Goal: Information Seeking & Learning: Learn about a topic

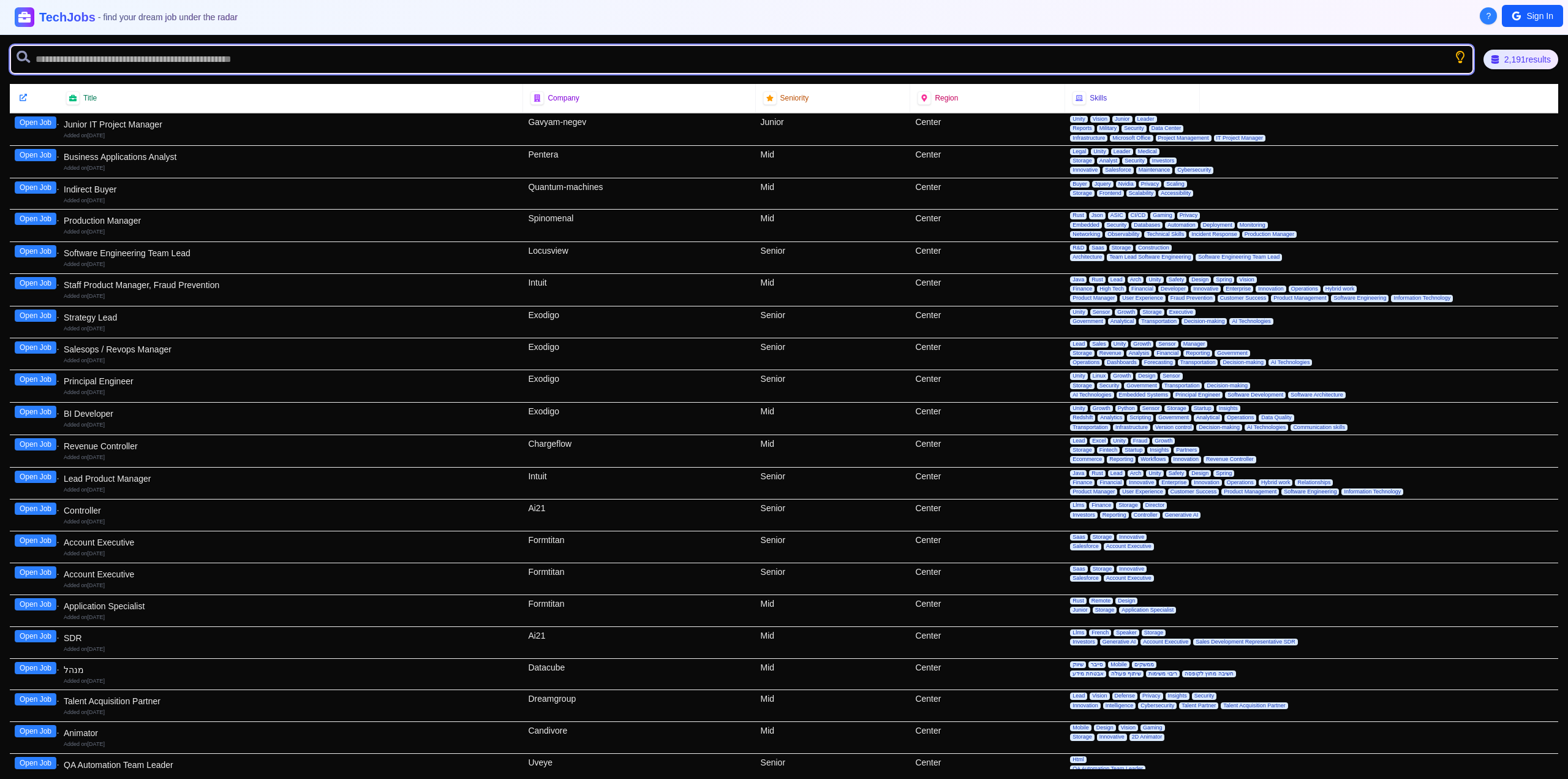
click at [609, 65] on input "text" at bounding box center [741, 59] width 1464 height 30
type input "********"
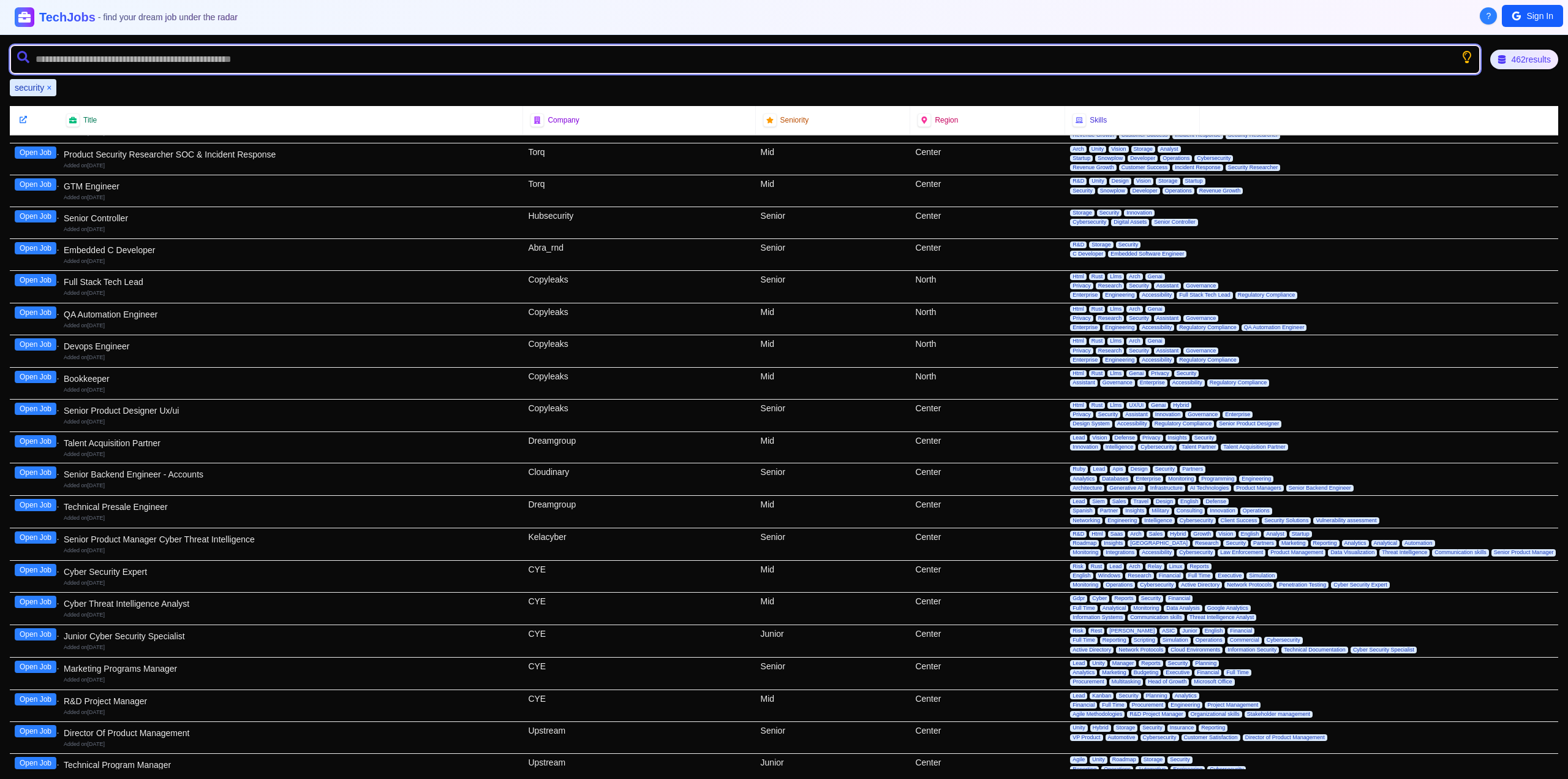
scroll to position [61, 0]
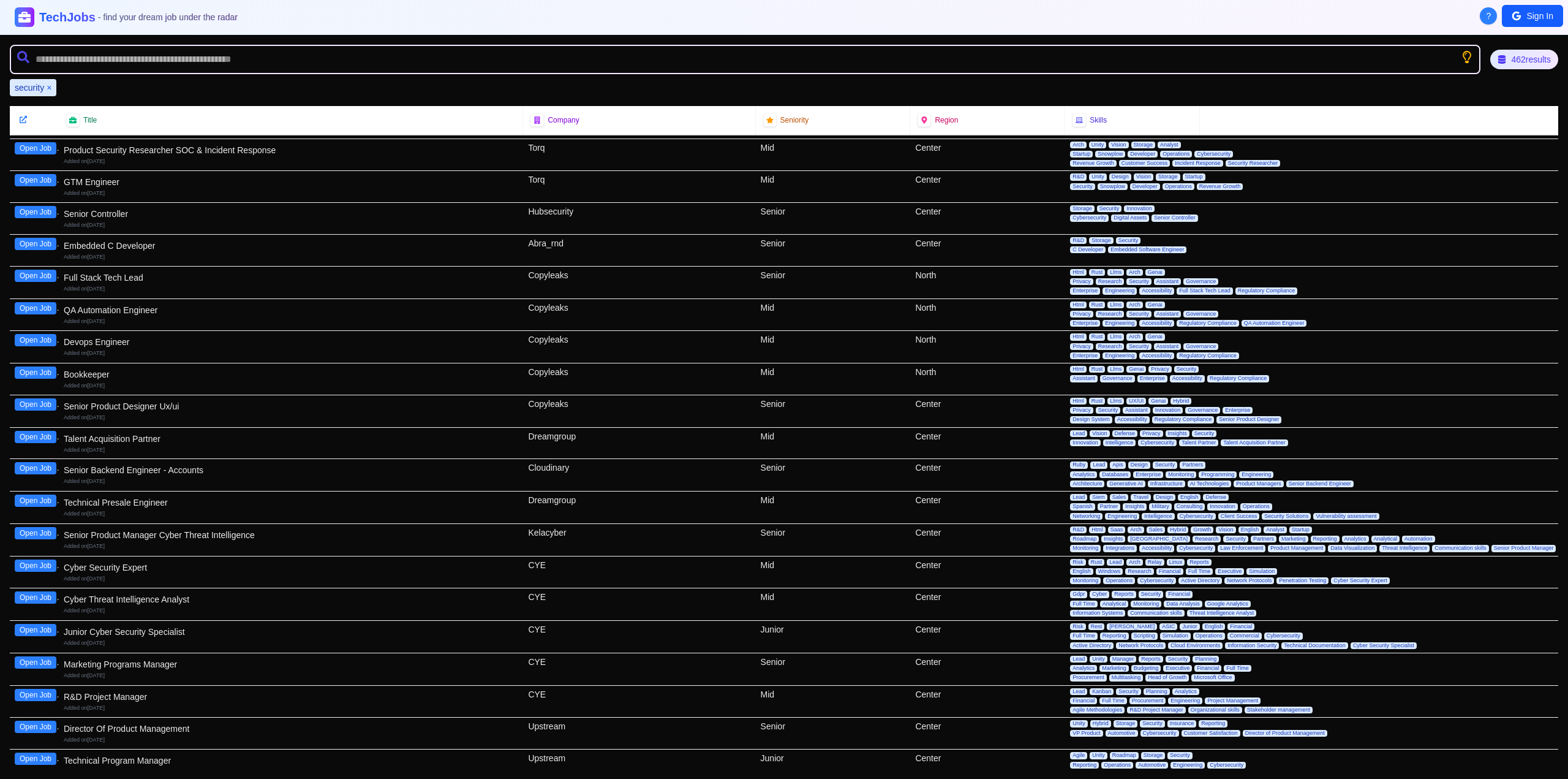
click at [109, 566] on div "Cyber Security Expert" at bounding box center [290, 567] width 455 height 13
click at [44, 565] on button "Open Job" at bounding box center [35, 566] width 41 height 13
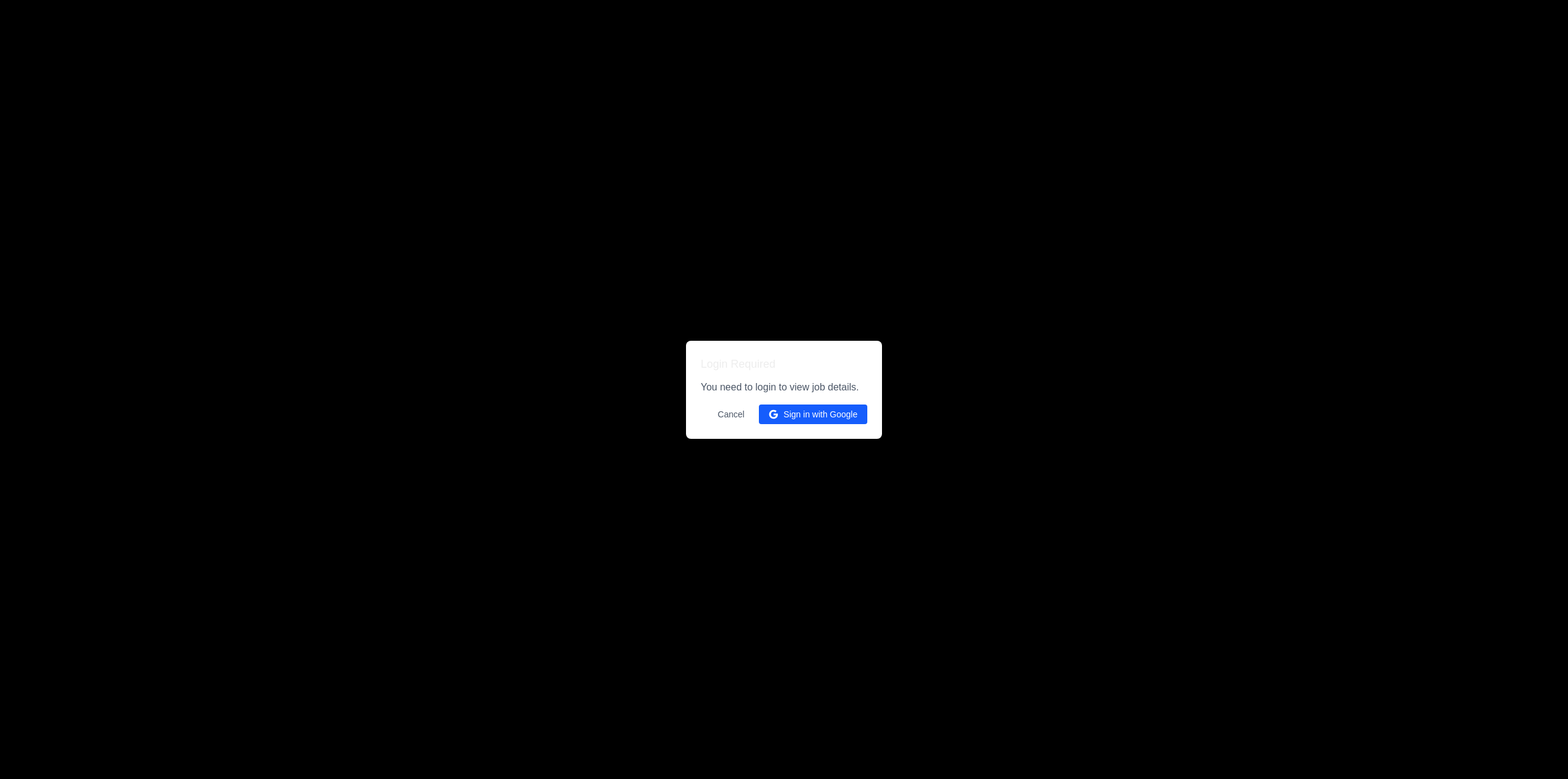
click at [794, 416] on button "Sign in with Google" at bounding box center [813, 414] width 108 height 20
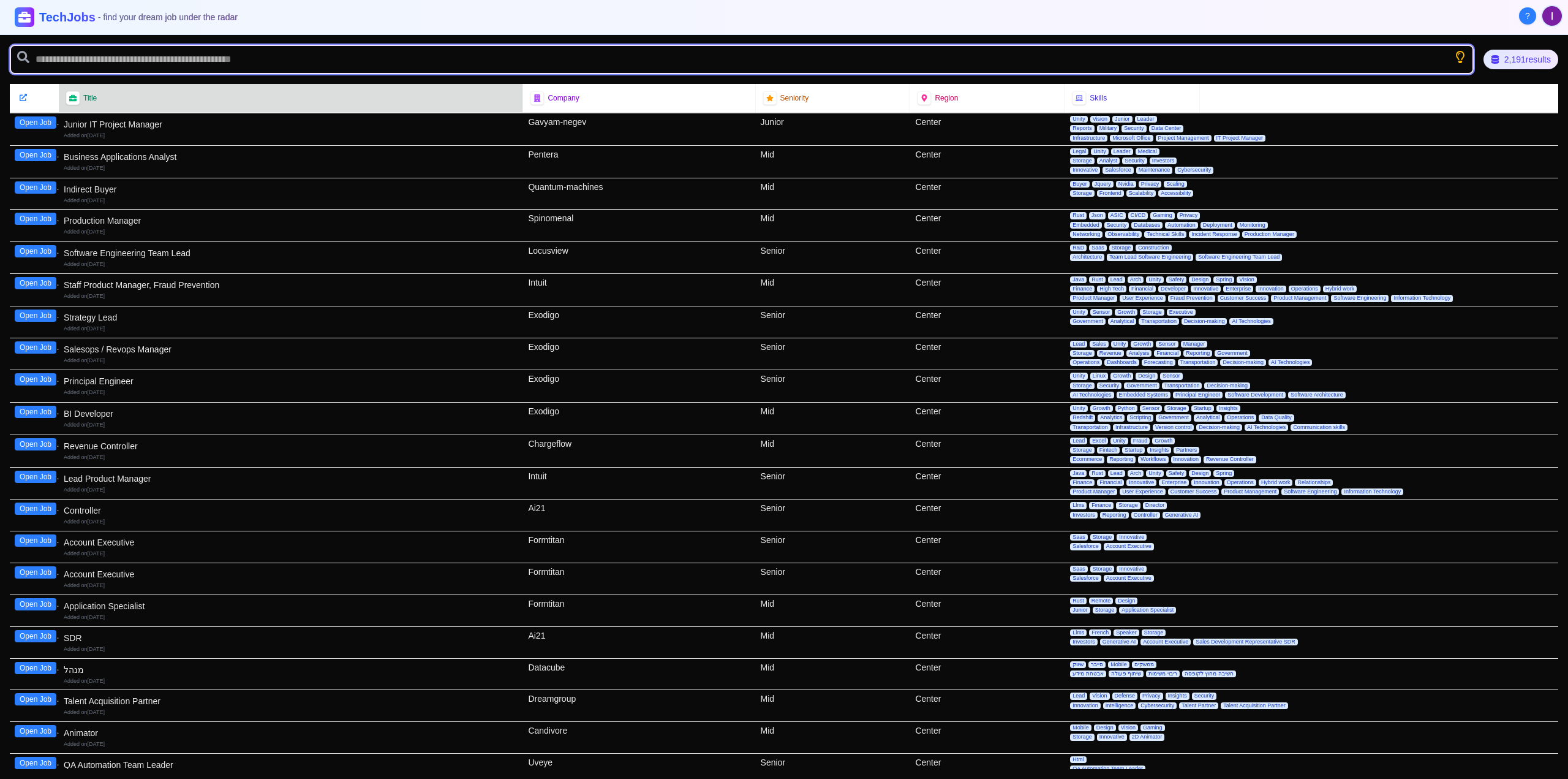
click at [326, 61] on input "text" at bounding box center [741, 59] width 1464 height 30
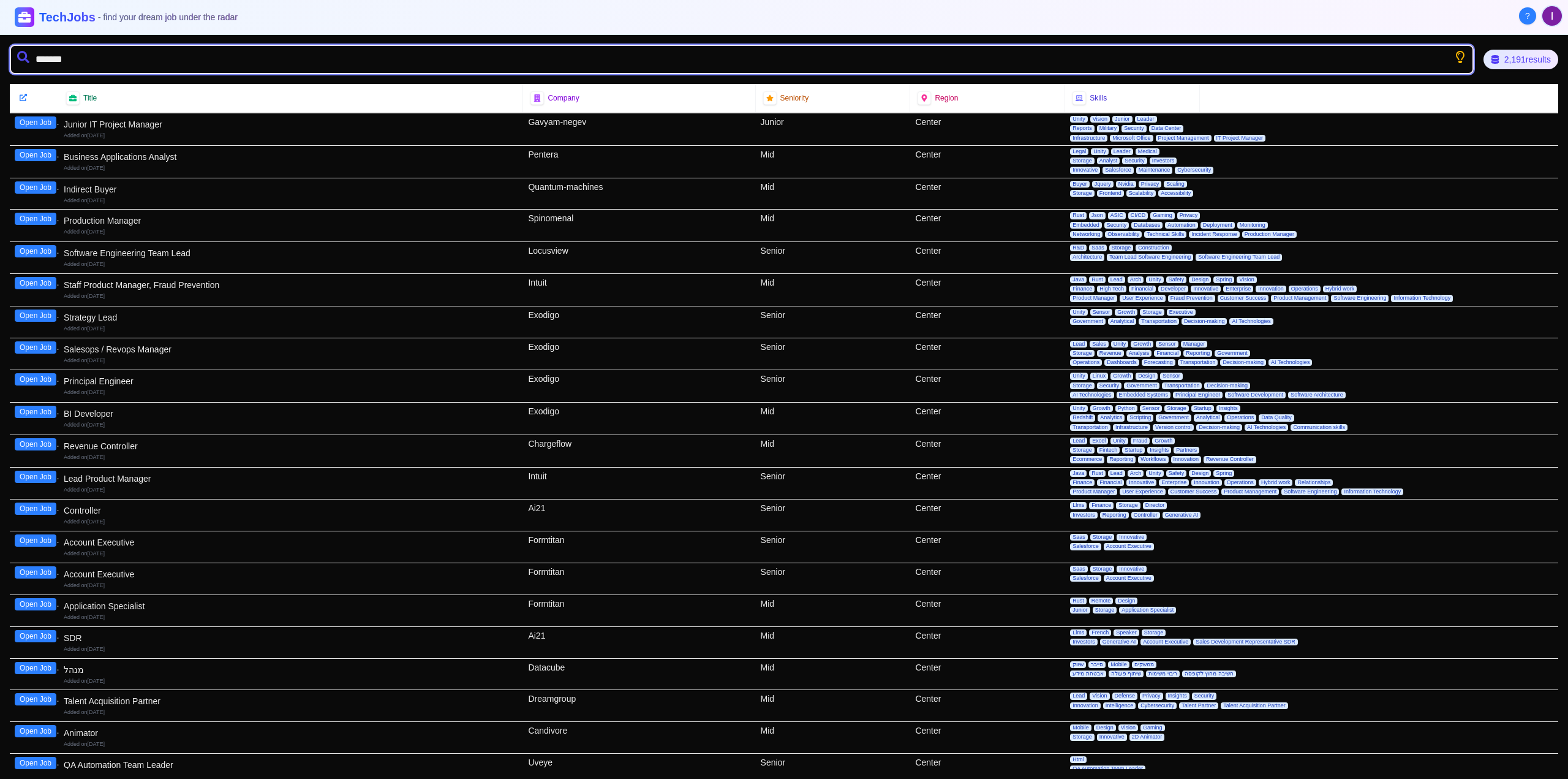
type input "********"
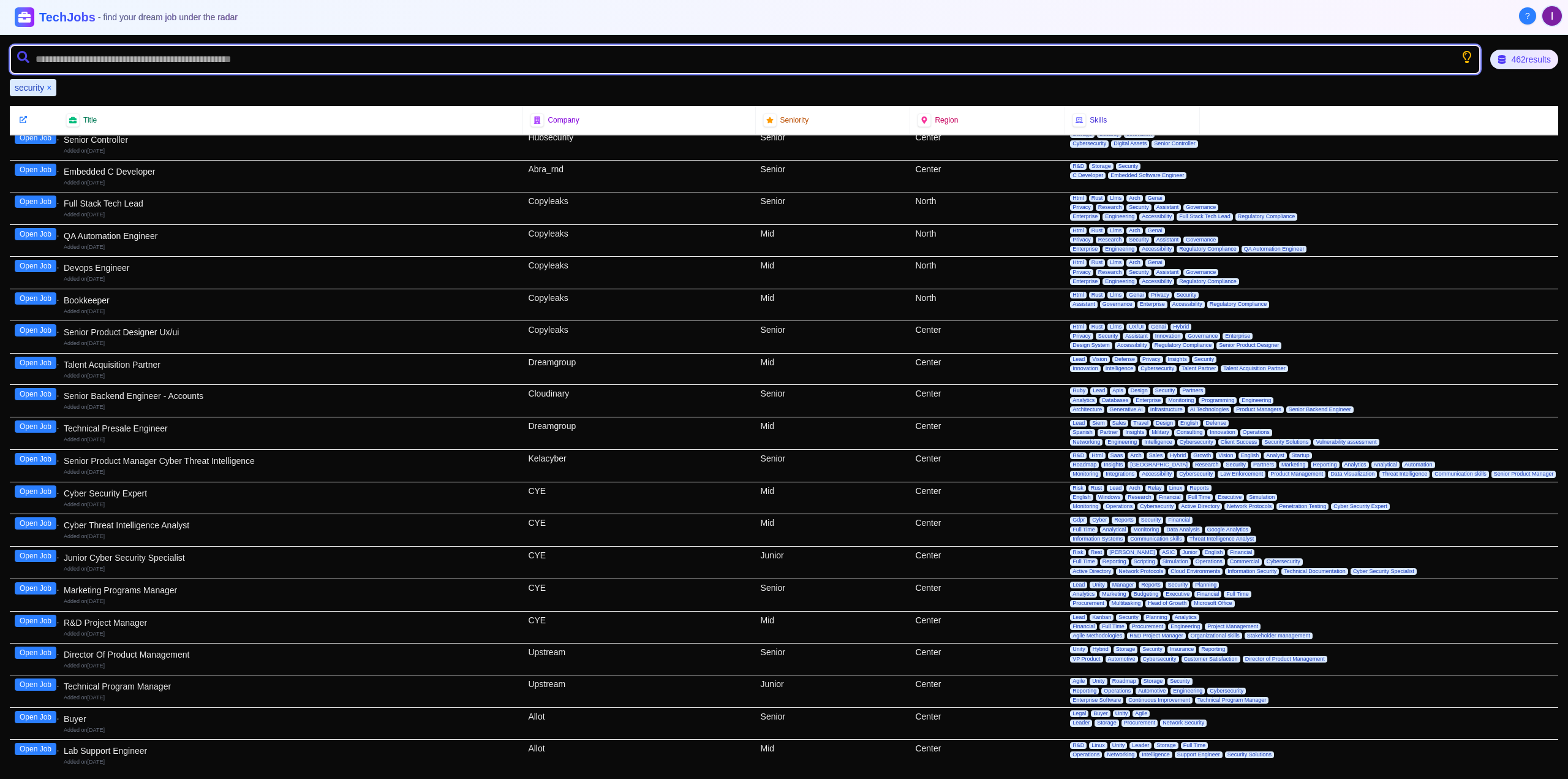
scroll to position [184, 0]
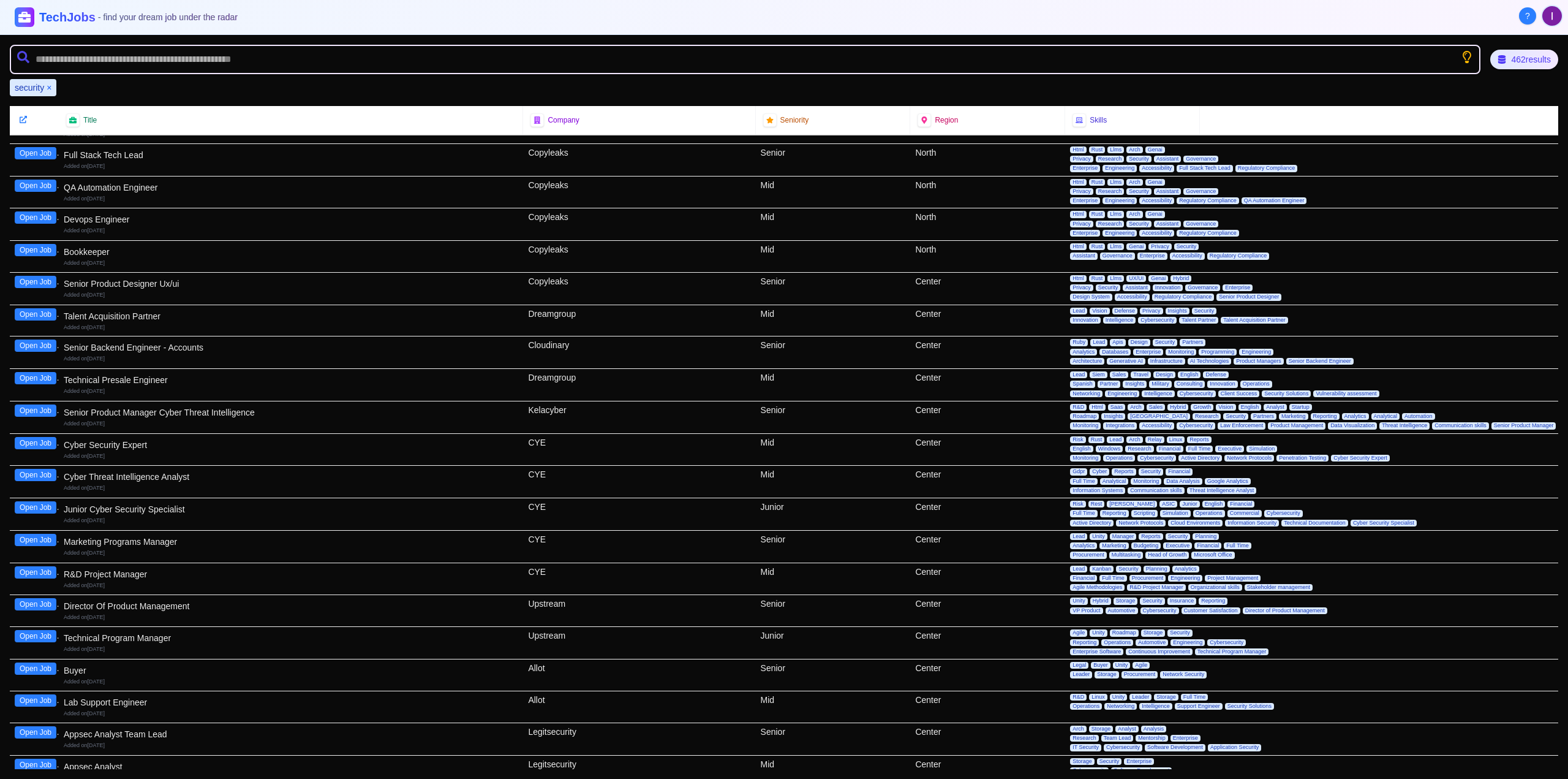
click at [37, 440] on button "Open Job" at bounding box center [35, 443] width 41 height 13
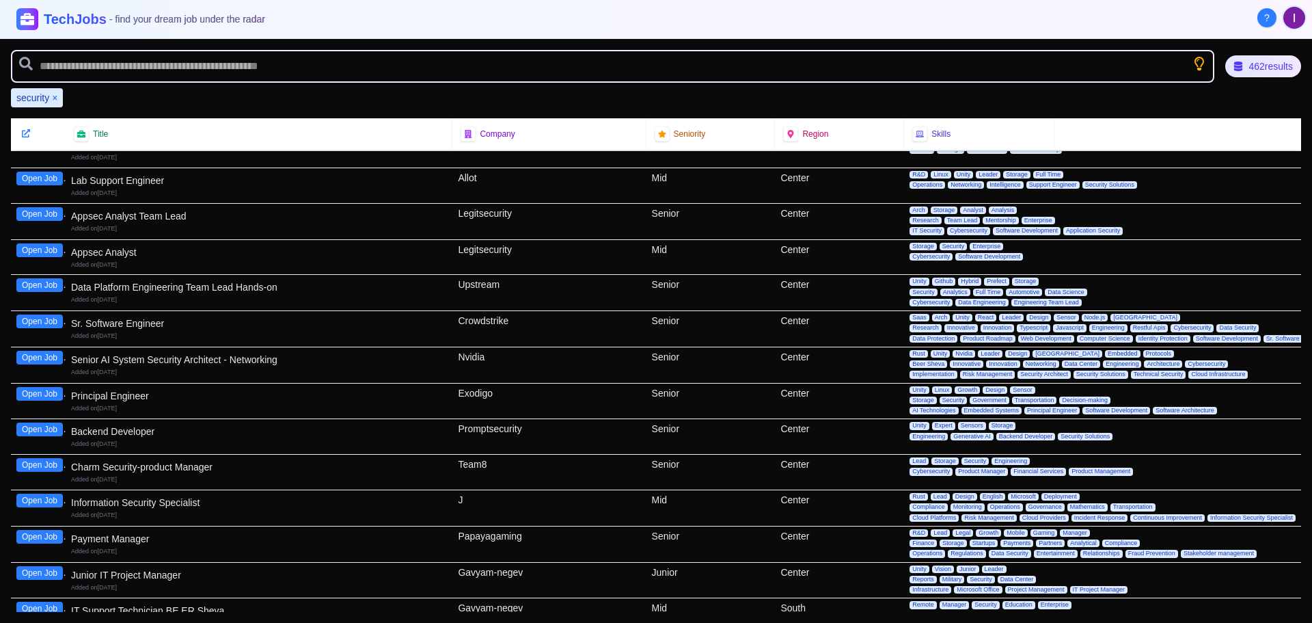
scroll to position [1093, 0]
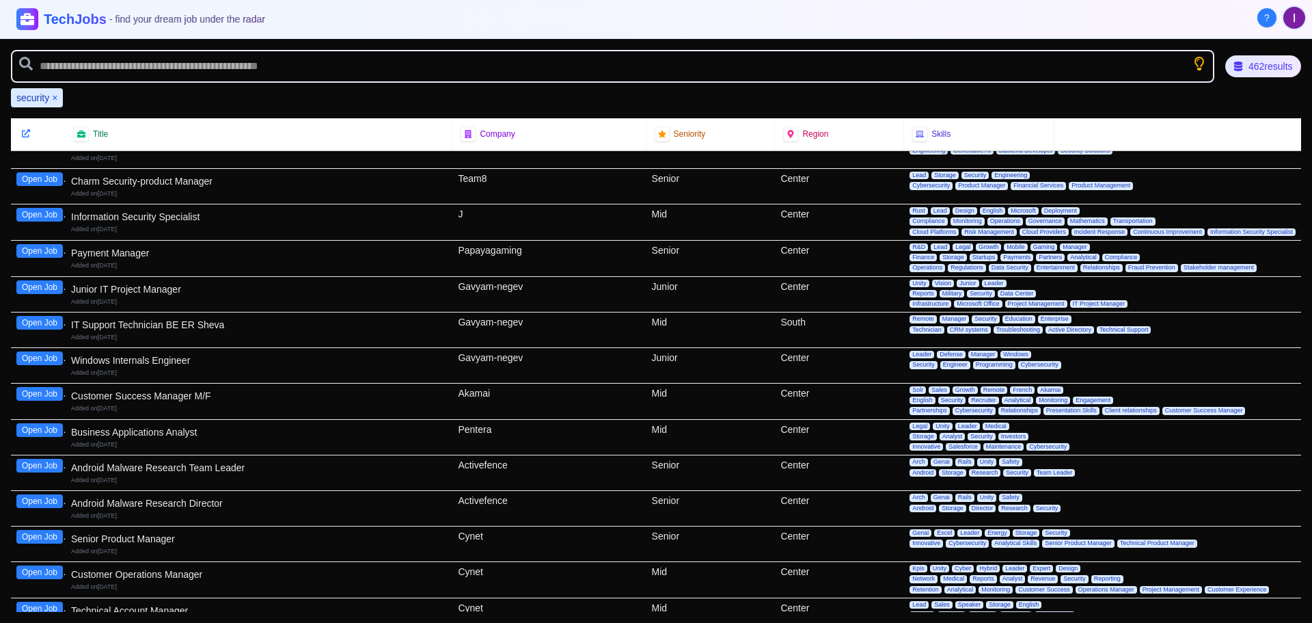
click at [1292, 21] on img "User menu" at bounding box center [1294, 18] width 22 height 22
click at [1115, 22] on div at bounding box center [656, 311] width 1312 height 623
drag, startPoint x: 1276, startPoint y: 24, endPoint x: 1267, endPoint y: 21, distance: 9.3
click at [1272, 24] on div "?" at bounding box center [1281, 17] width 49 height 25
click at [1267, 21] on span "?" at bounding box center [1266, 18] width 5 height 14
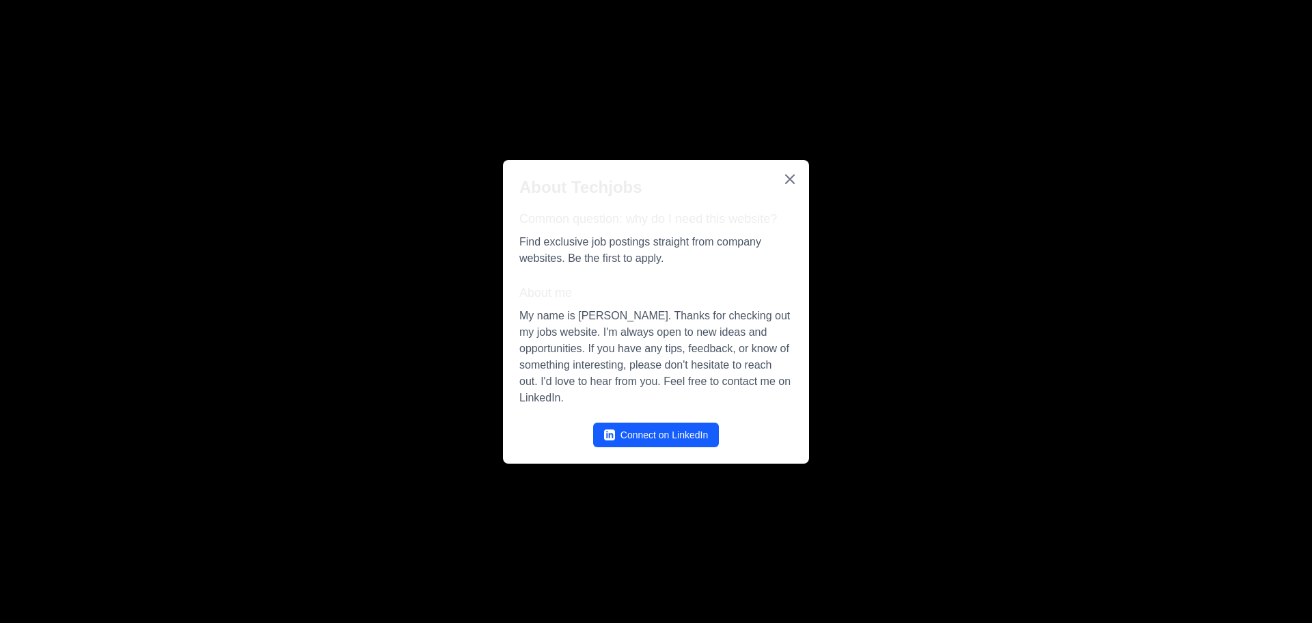
click at [790, 178] on icon "Close" at bounding box center [790, 179] width 16 height 16
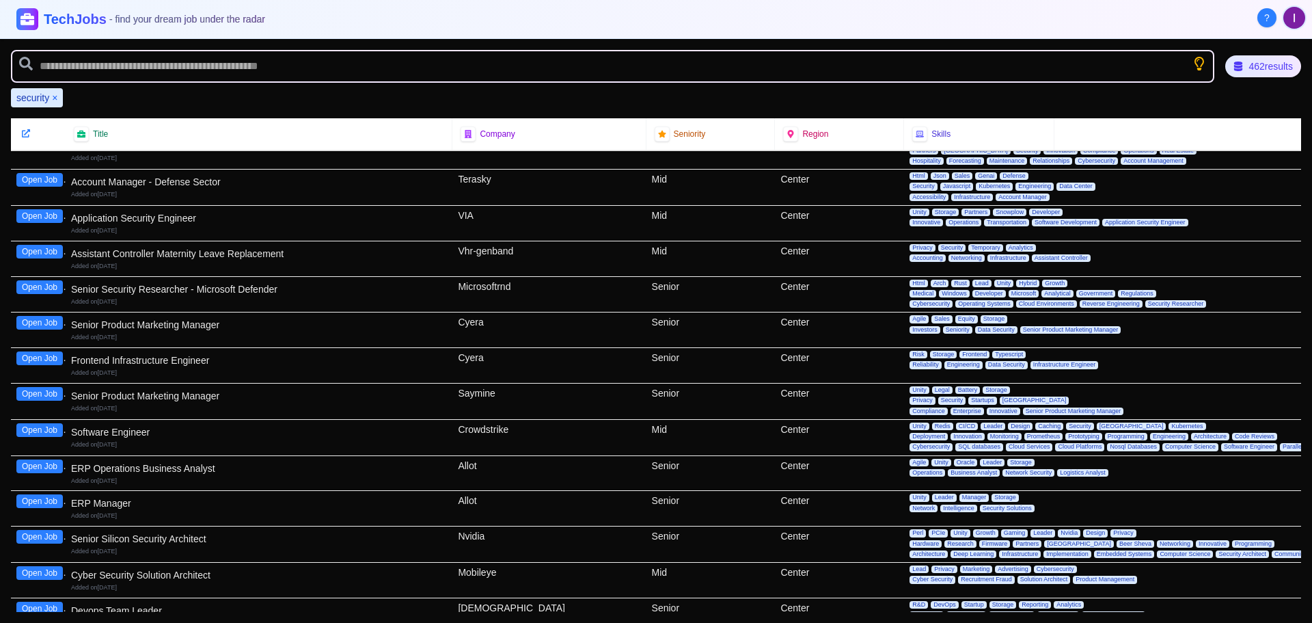
scroll to position [3007, 0]
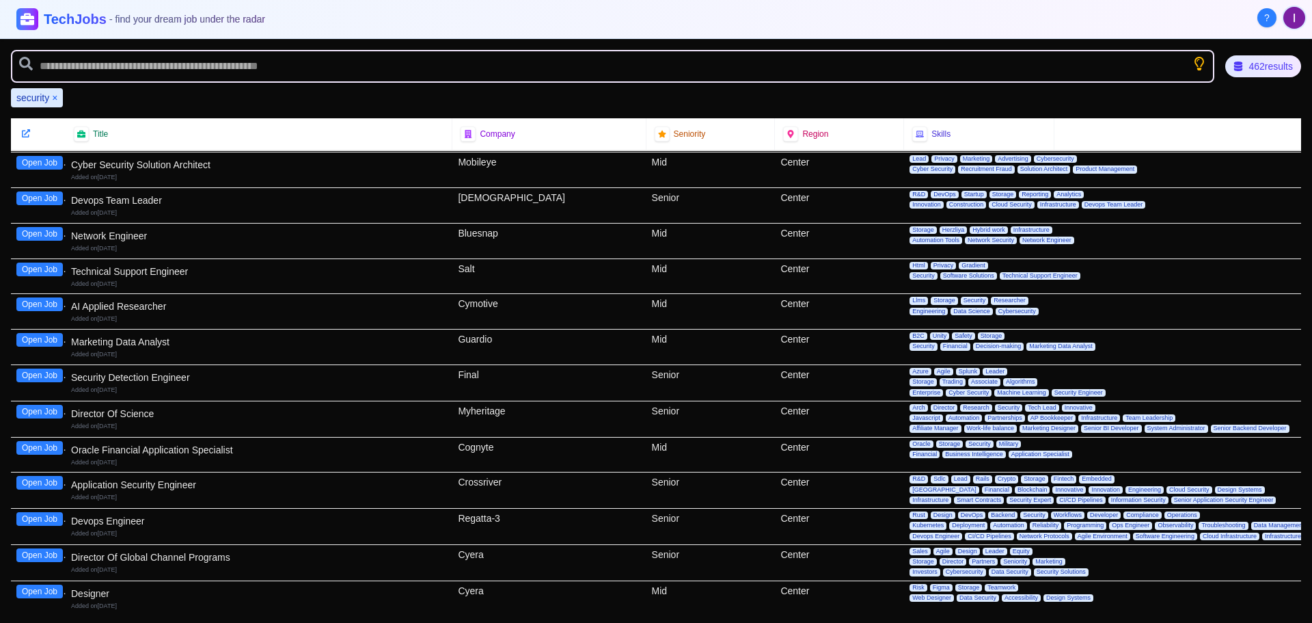
click at [35, 481] on button "Open Job" at bounding box center [39, 483] width 46 height 14
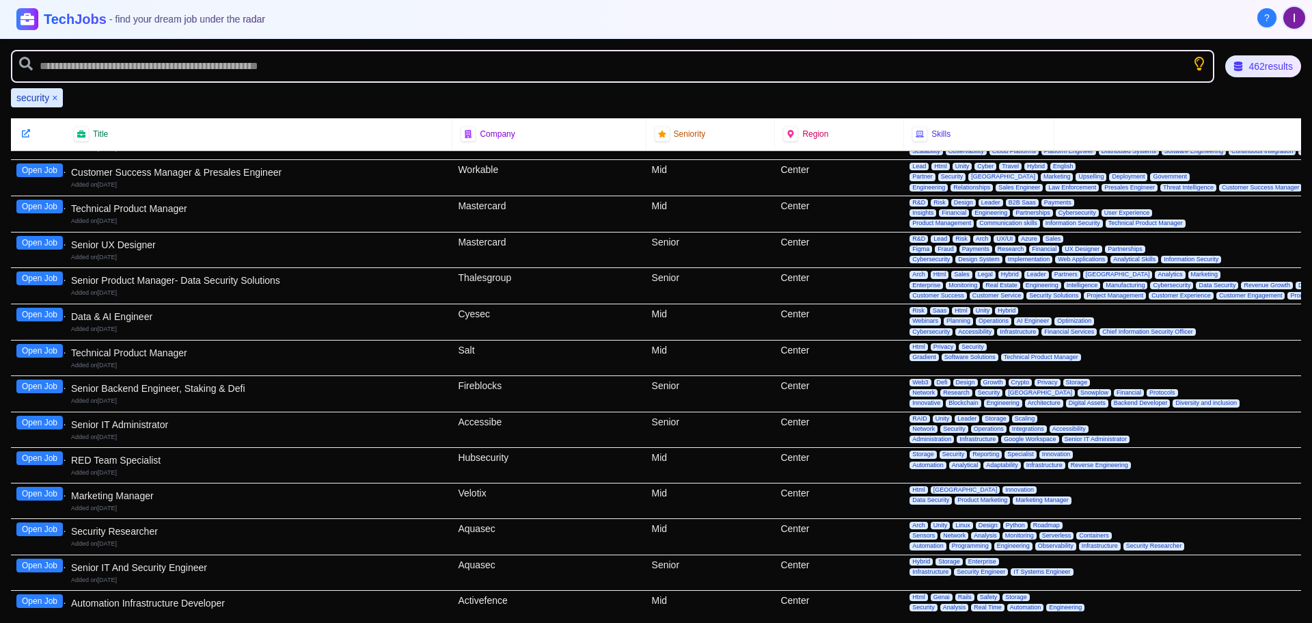
scroll to position [3827, 0]
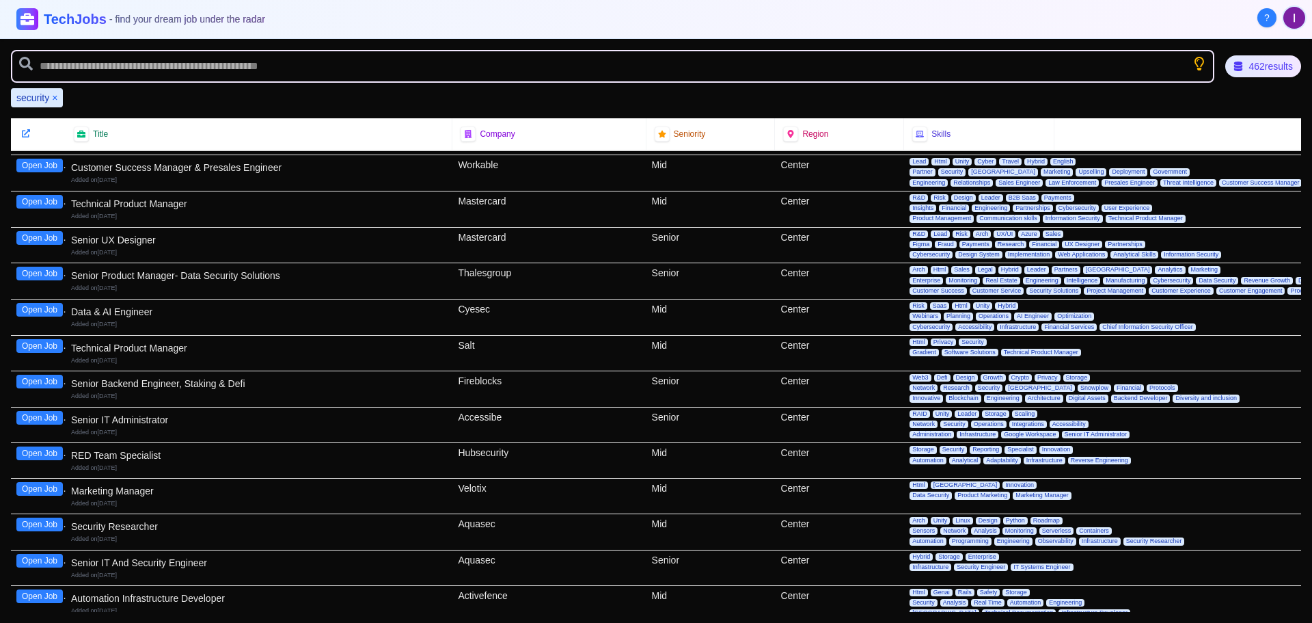
click at [42, 526] on button "Open Job" at bounding box center [39, 524] width 46 height 14
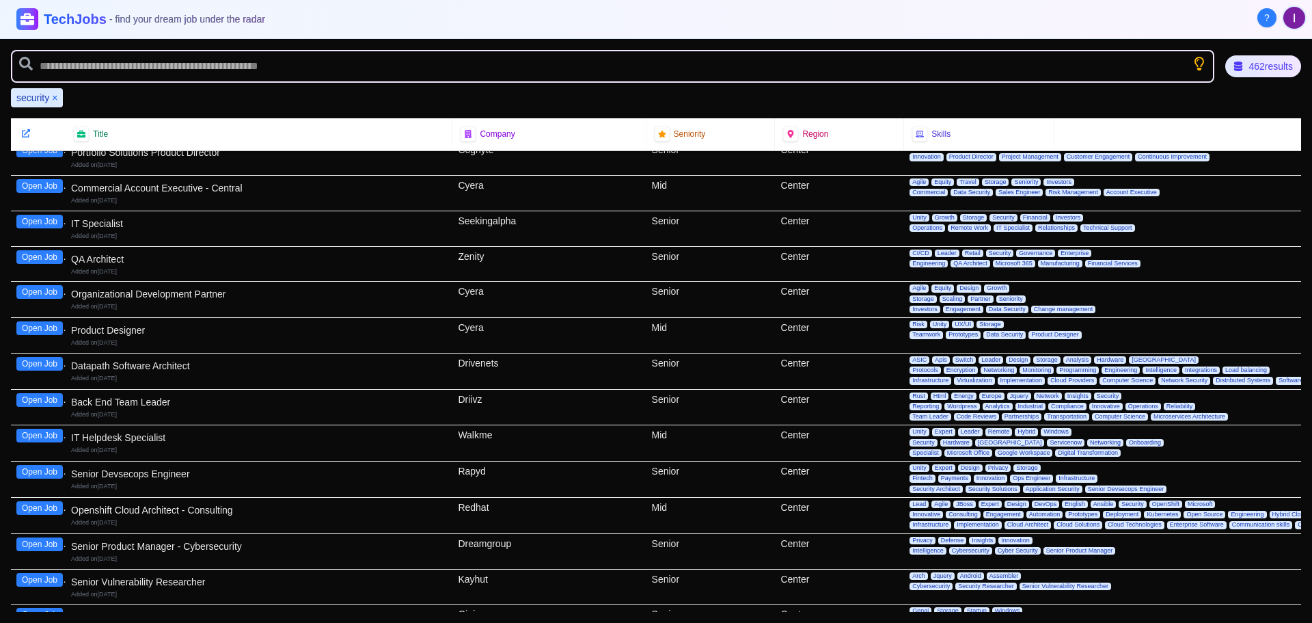
scroll to position [4442, 0]
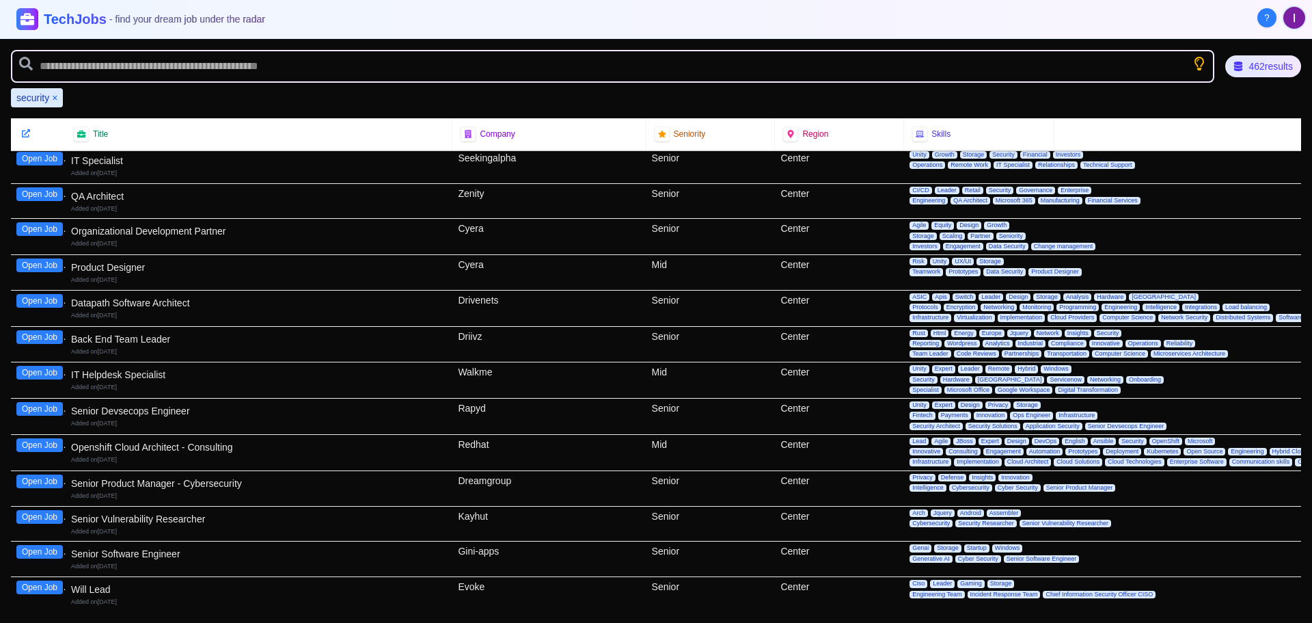
click at [48, 518] on button "Open Job" at bounding box center [39, 517] width 46 height 14
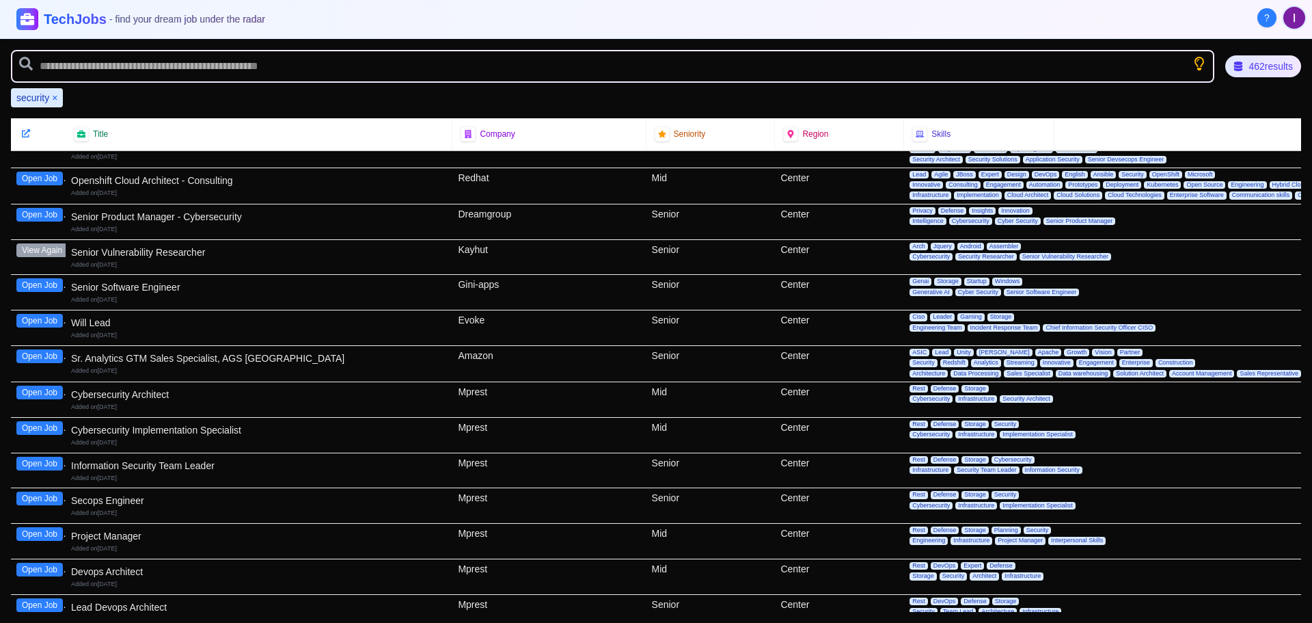
scroll to position [4715, 0]
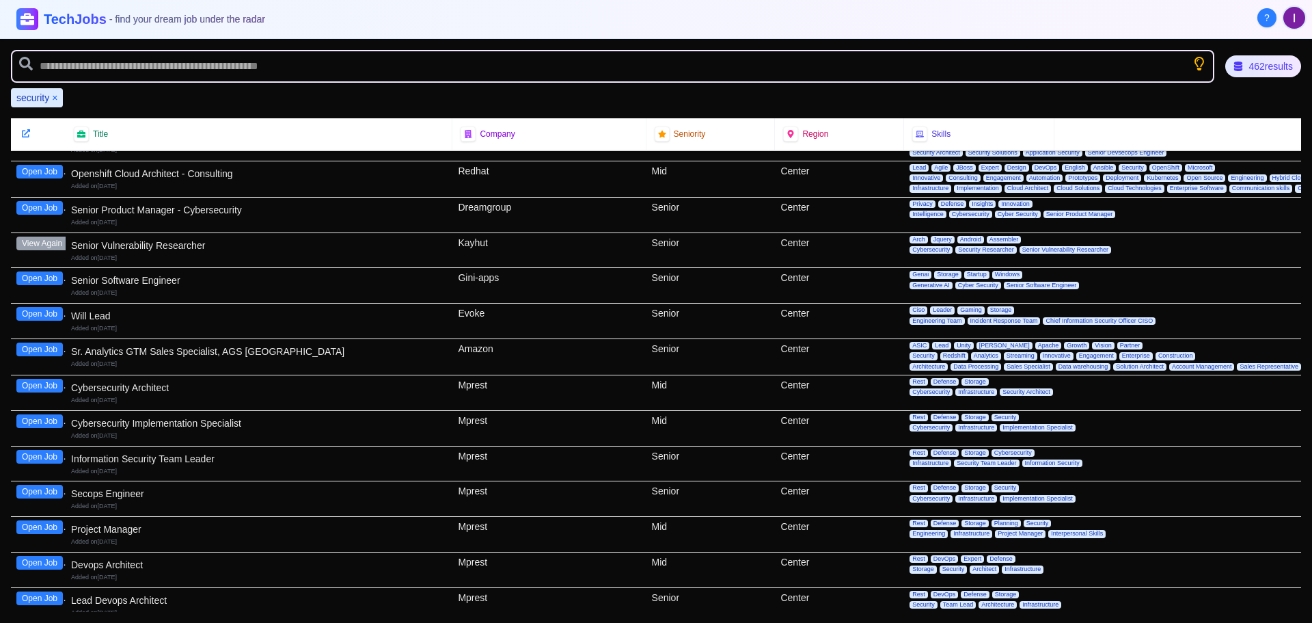
click at [40, 455] on button "Open Job" at bounding box center [39, 457] width 46 height 14
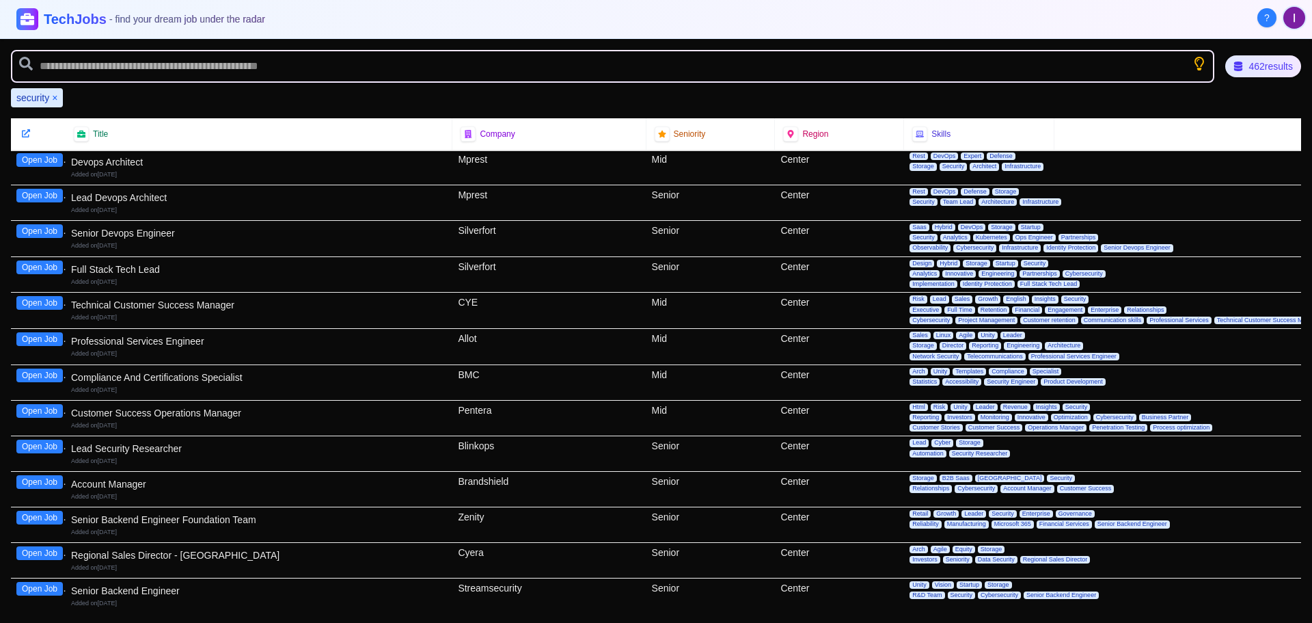
scroll to position [5125, 0]
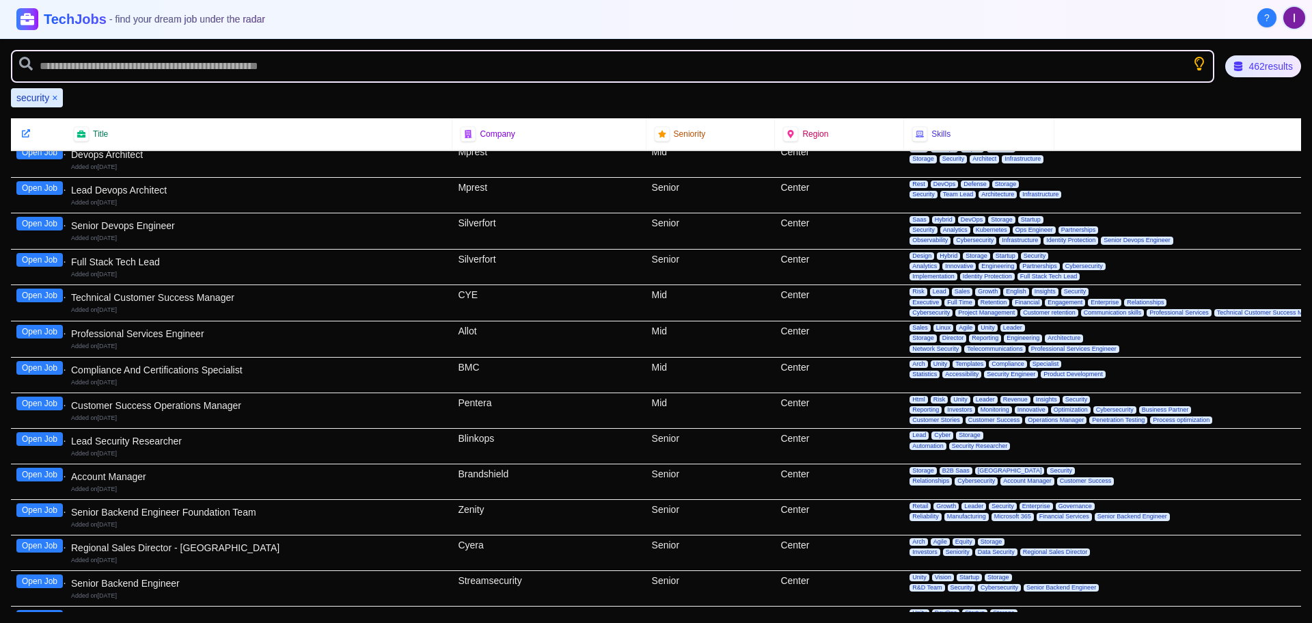
click at [57, 439] on button "Open Job" at bounding box center [39, 439] width 46 height 14
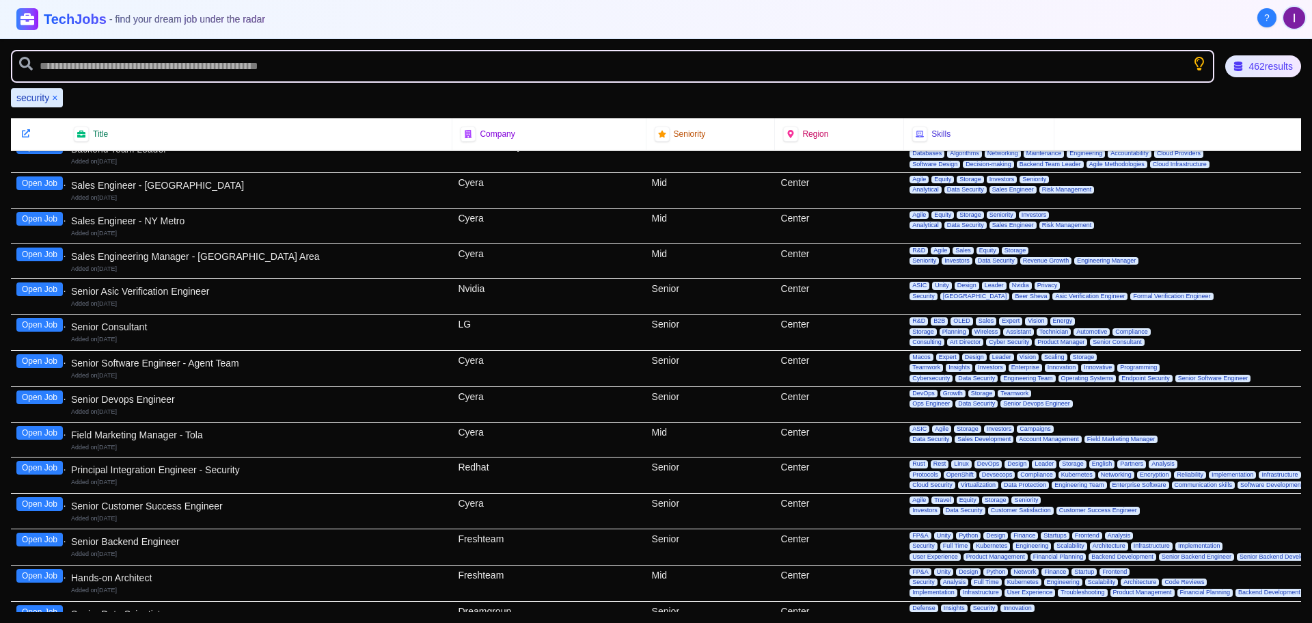
scroll to position [5672, 0]
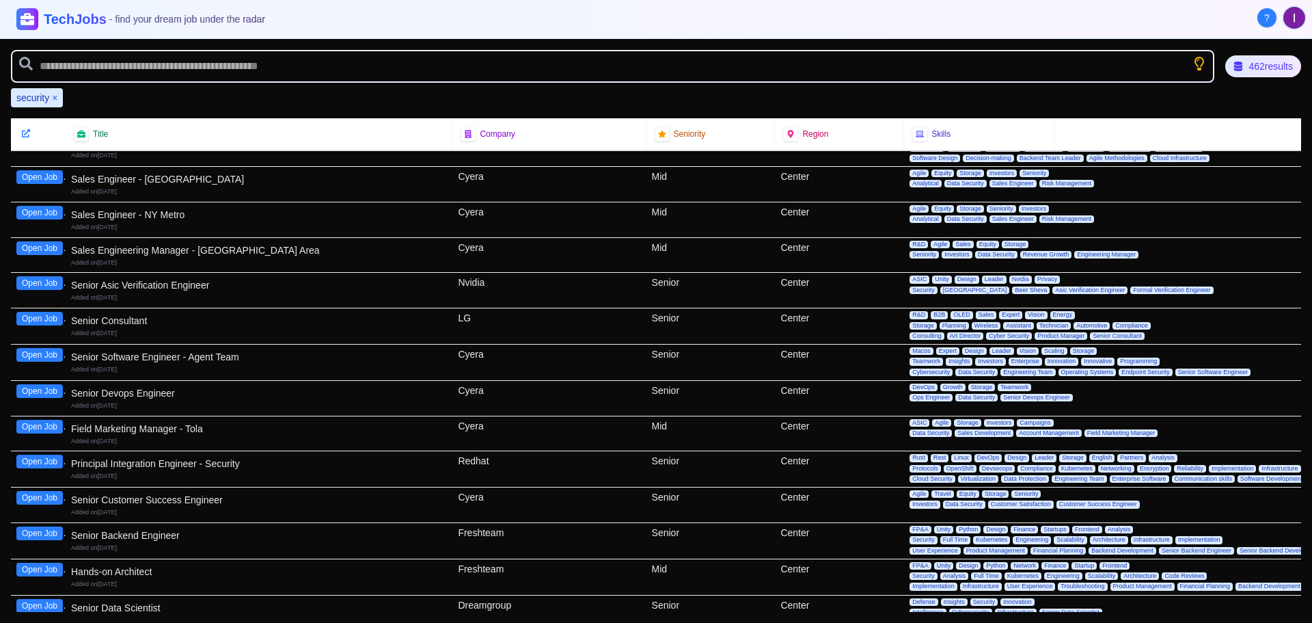
click at [49, 456] on button "Open Job" at bounding box center [39, 461] width 46 height 14
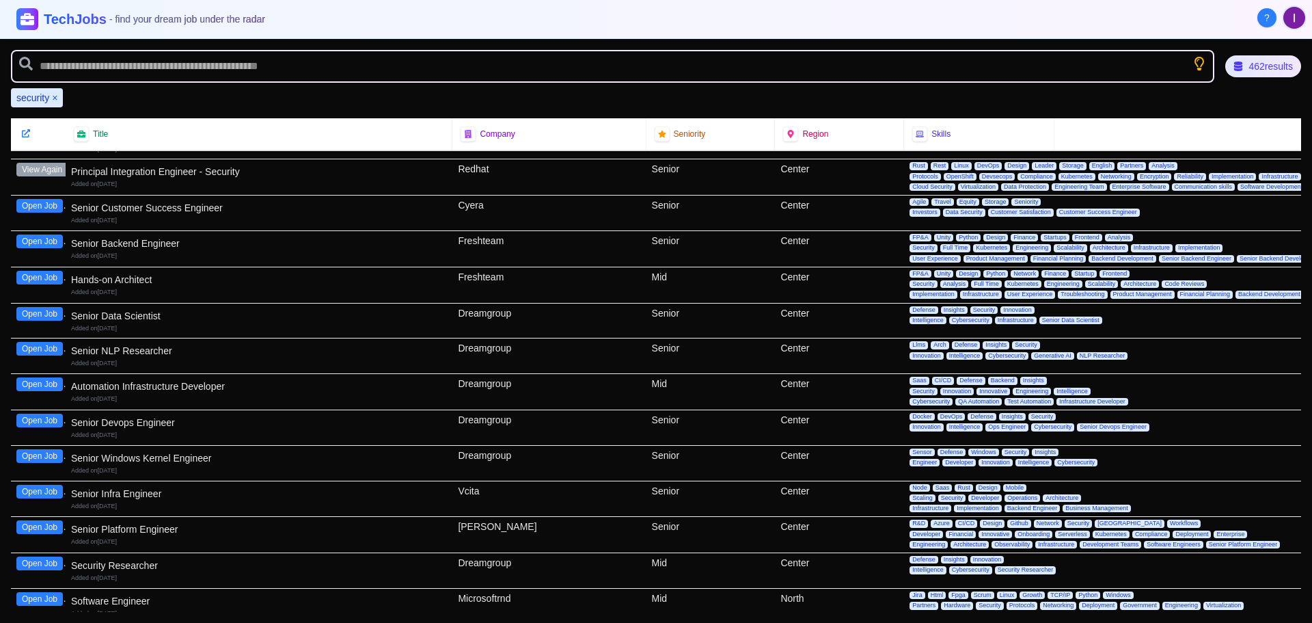
scroll to position [6014, 0]
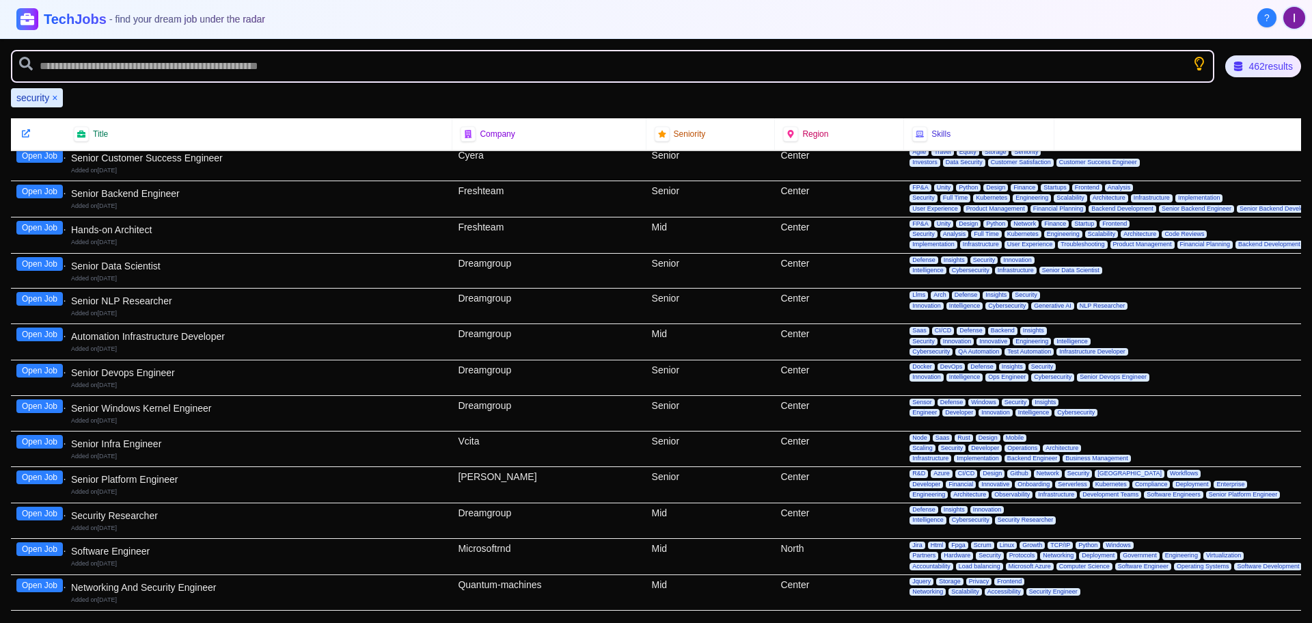
click at [40, 515] on button "Open Job" at bounding box center [39, 513] width 46 height 14
click at [40, 513] on button "View Again" at bounding box center [41, 513] width 51 height 14
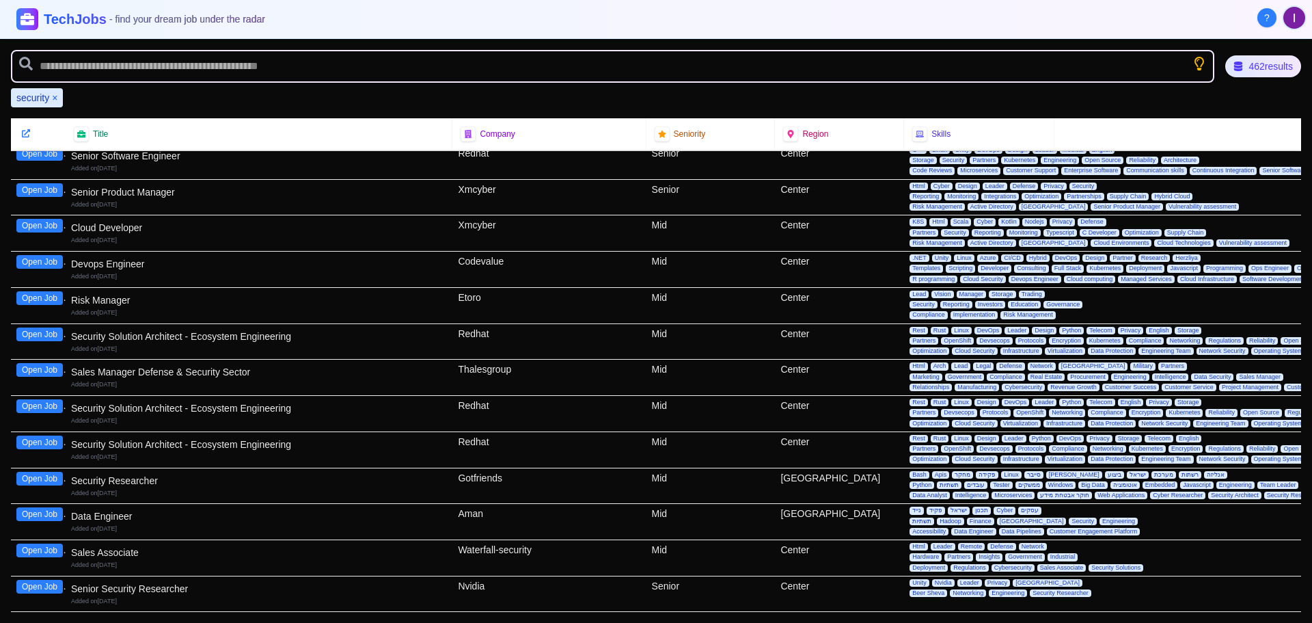
scroll to position [8815, 0]
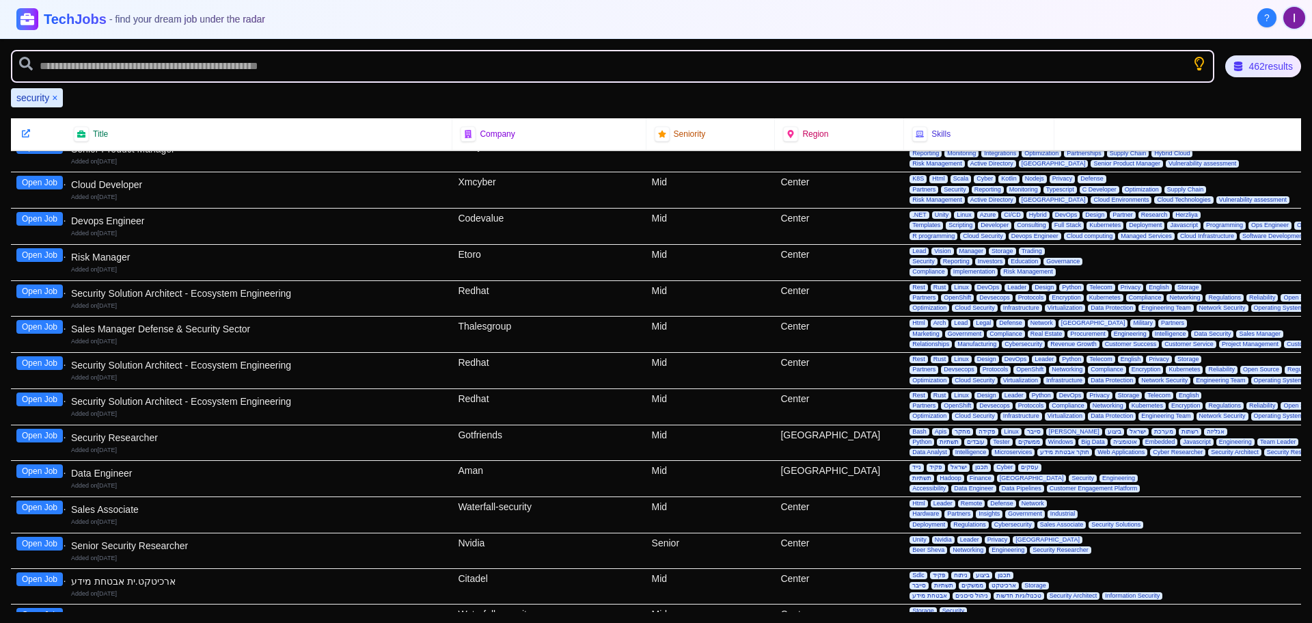
click at [45, 541] on button "Open Job" at bounding box center [39, 543] width 46 height 14
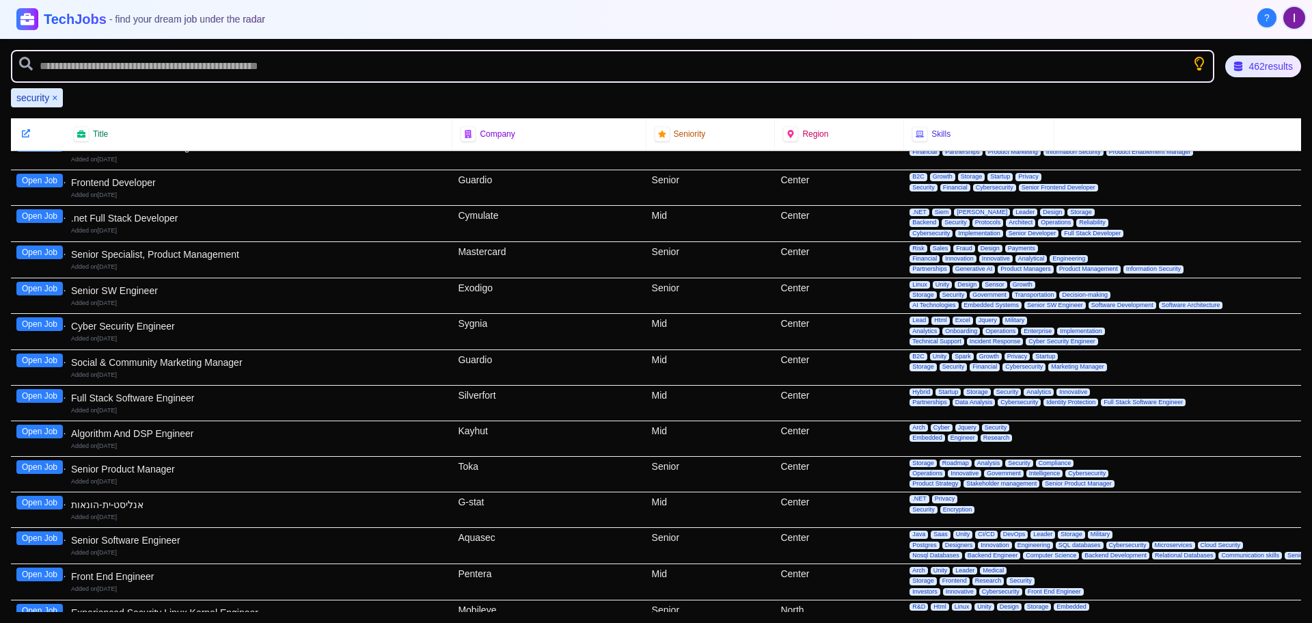
scroll to position [11207, 0]
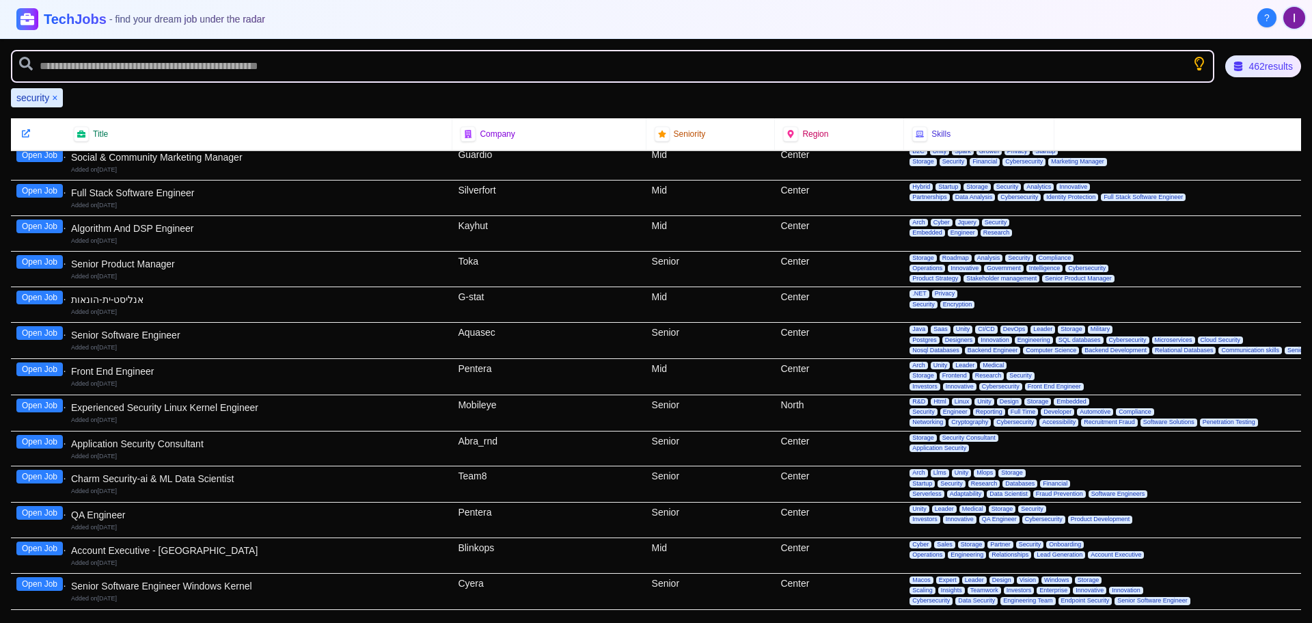
click at [45, 438] on button "Open Job" at bounding box center [39, 442] width 46 height 14
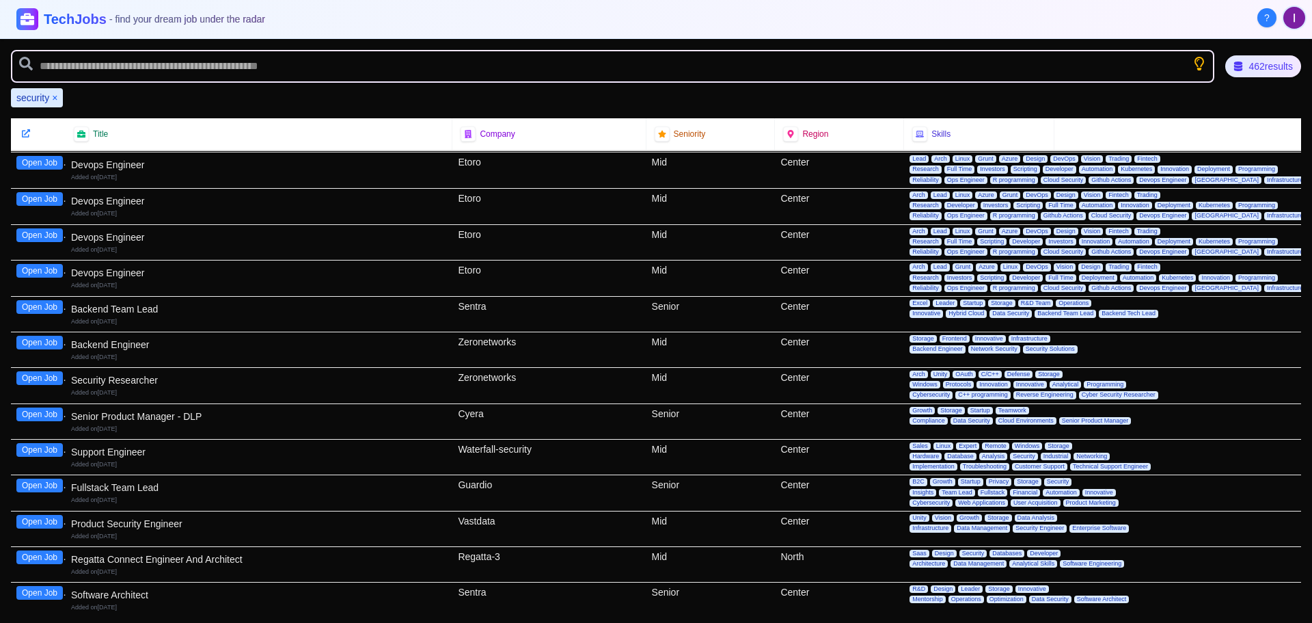
scroll to position [12711, 0]
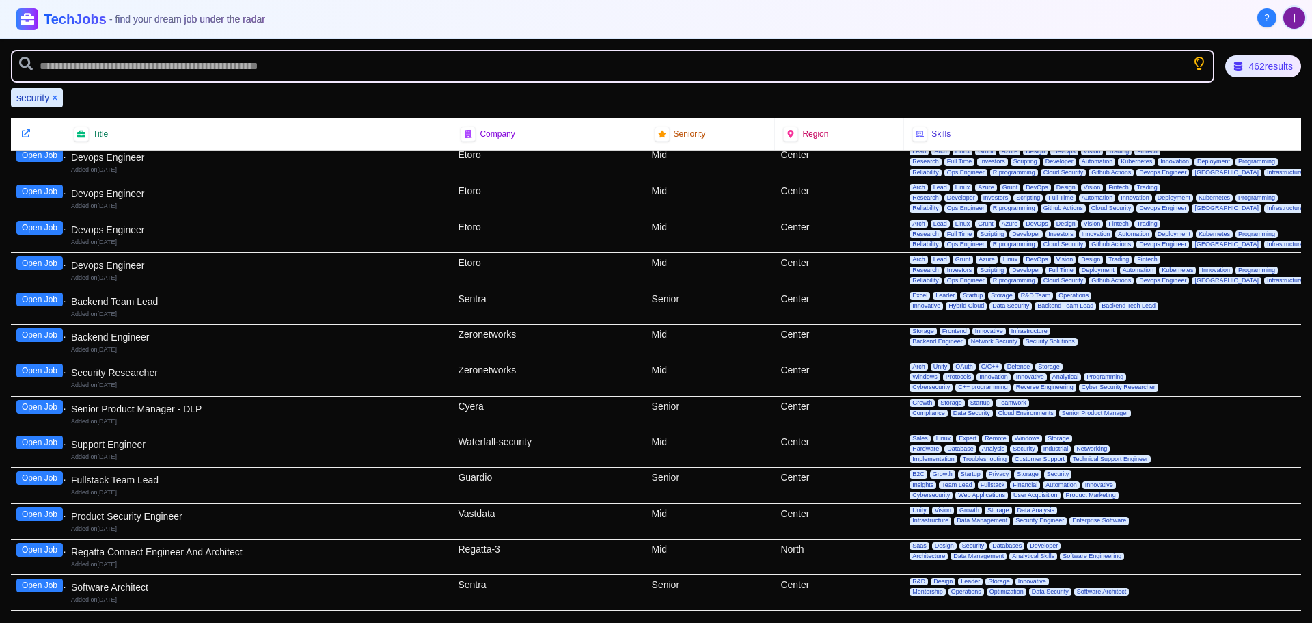
click at [41, 513] on button "Open Job" at bounding box center [39, 514] width 46 height 14
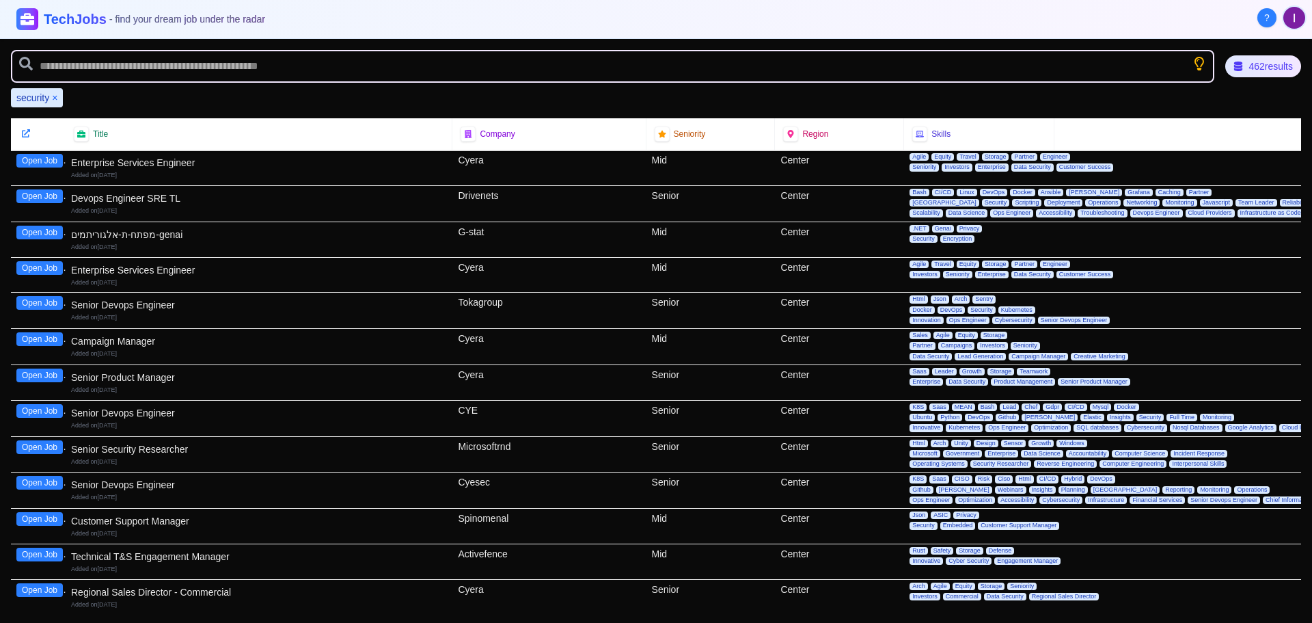
scroll to position [13394, 0]
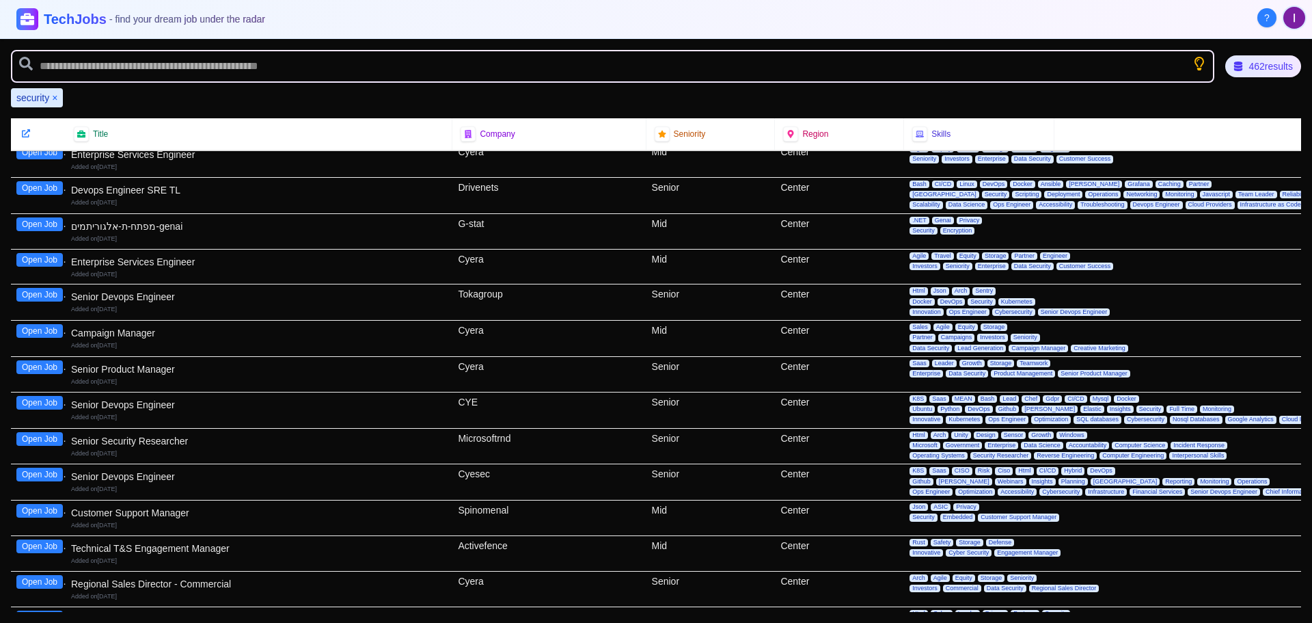
click at [41, 438] on button "Open Job" at bounding box center [39, 439] width 46 height 14
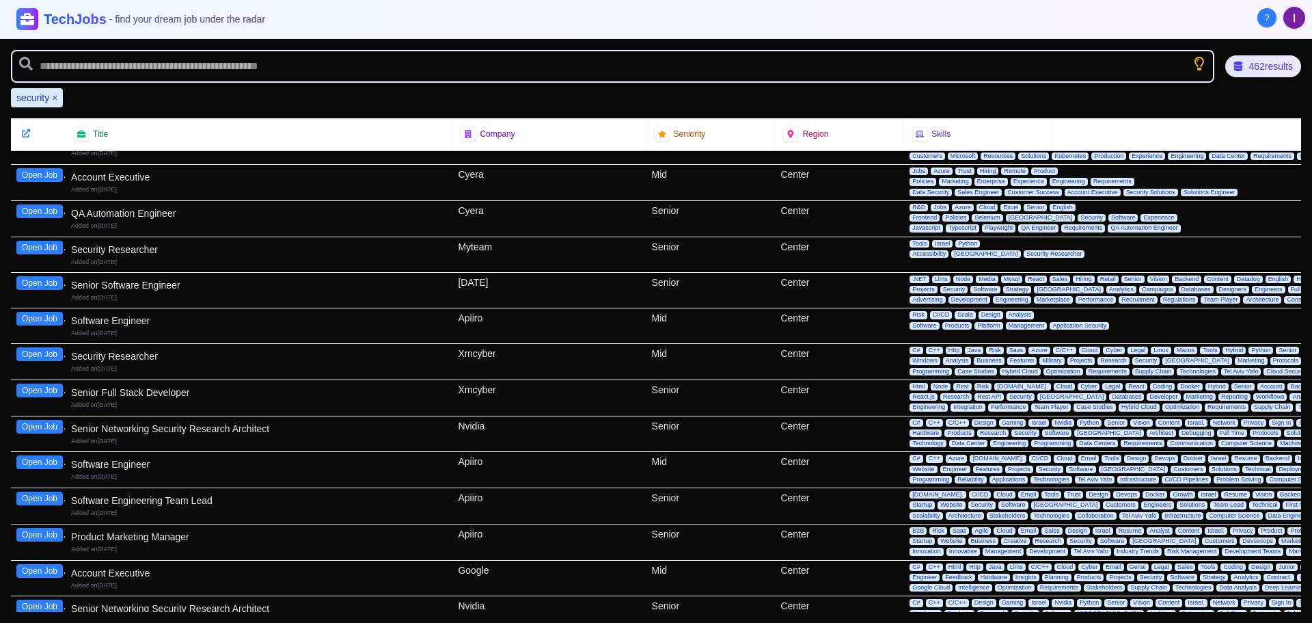
scroll to position [15846, 0]
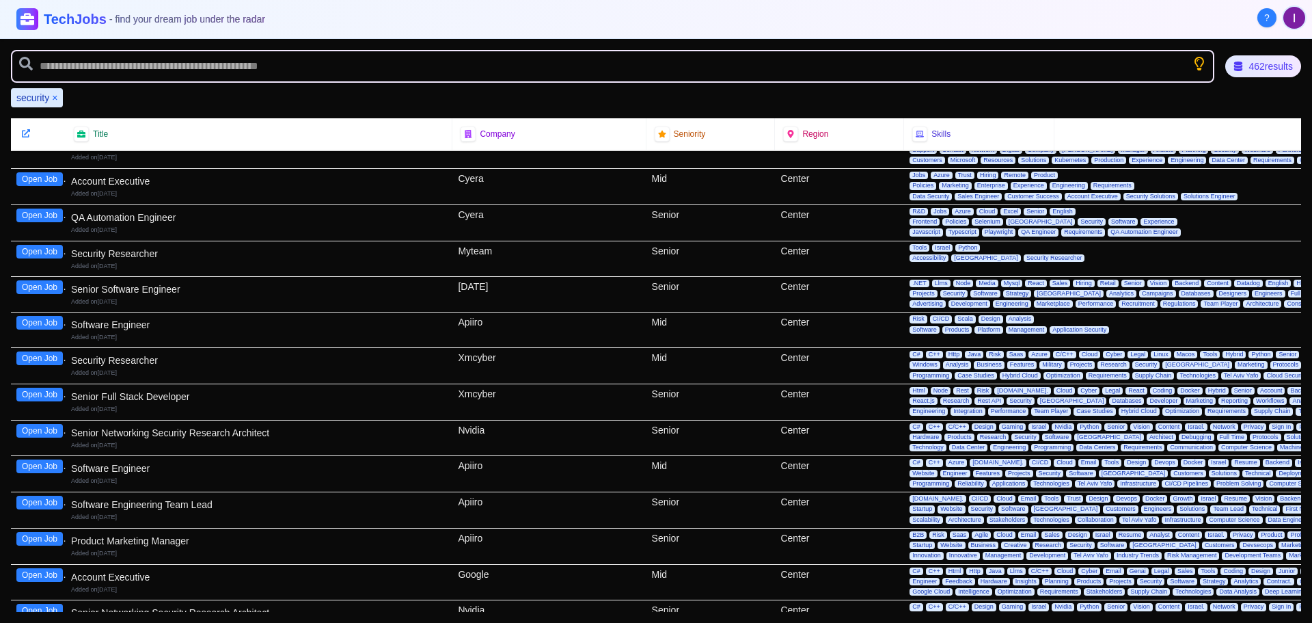
click at [33, 251] on button "Open Job" at bounding box center [39, 252] width 46 height 14
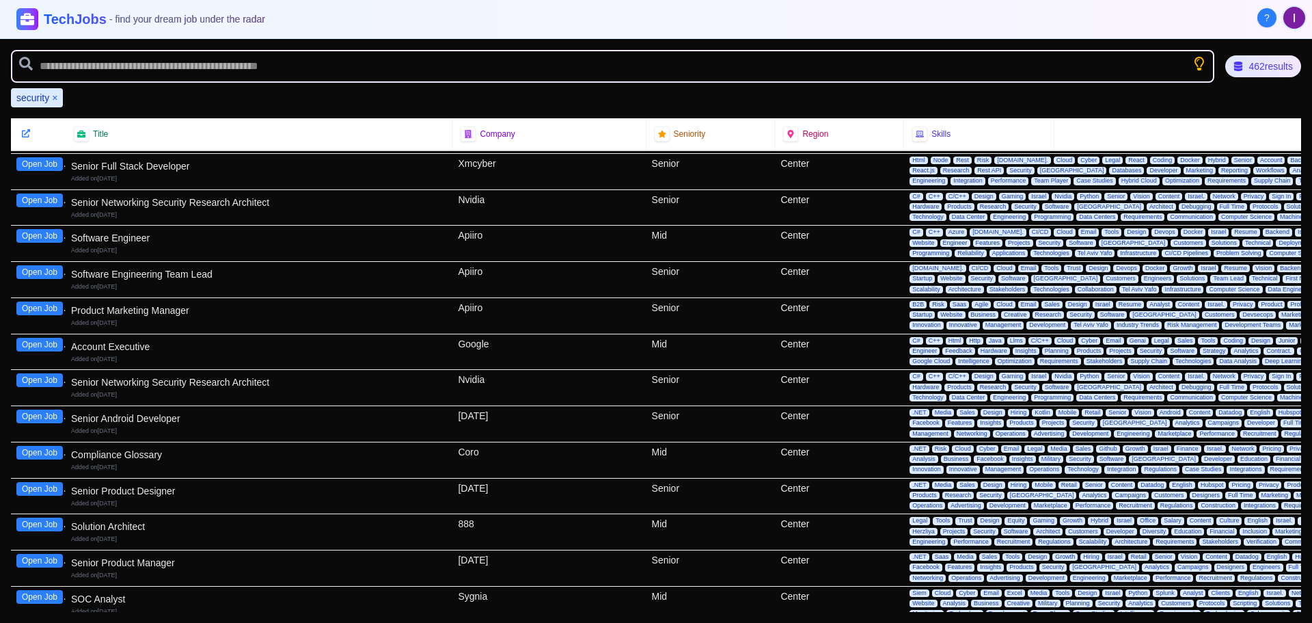
scroll to position [16119, 0]
